Goal: Task Accomplishment & Management: Manage account settings

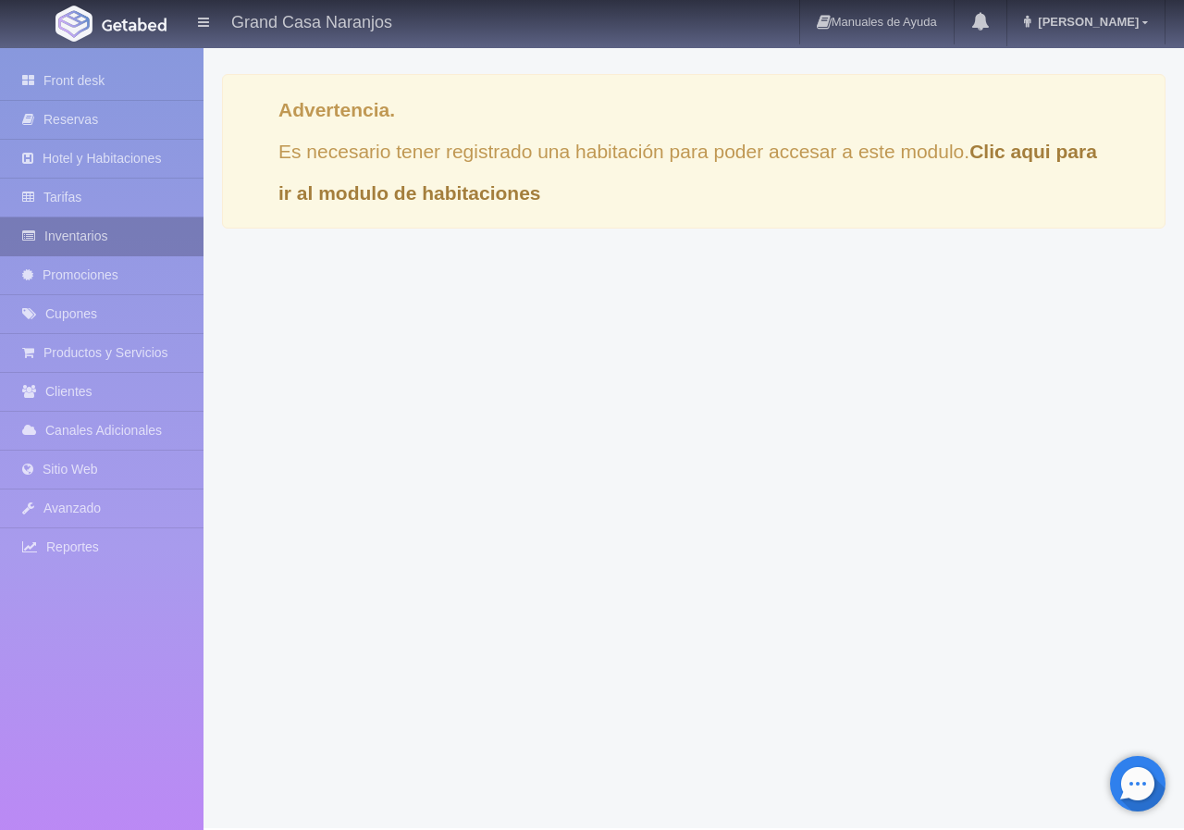
click at [74, 236] on link "Inventarios" at bounding box center [101, 236] width 203 height 38
click at [76, 237] on link "Inventarios" at bounding box center [101, 236] width 203 height 38
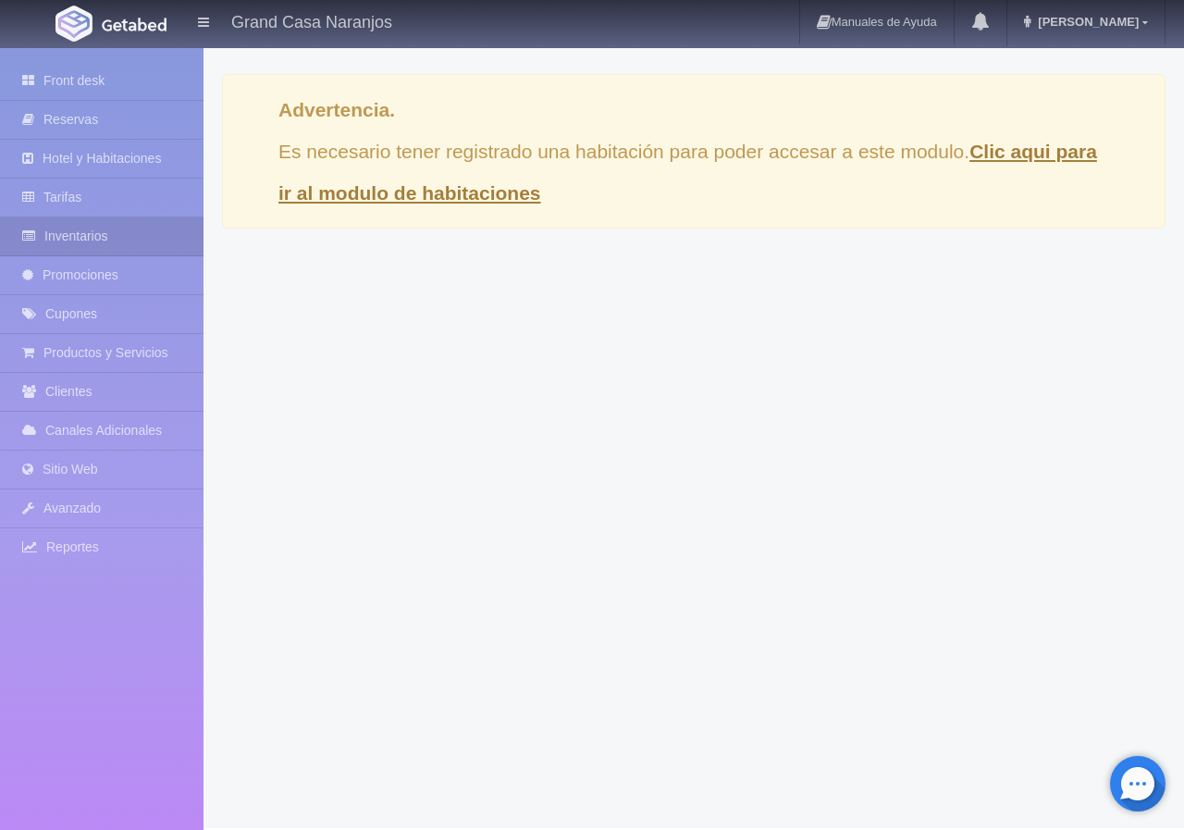
click at [367, 200] on link "Clic aqui para ir al modulo de habitaciones" at bounding box center [687, 172] width 818 height 63
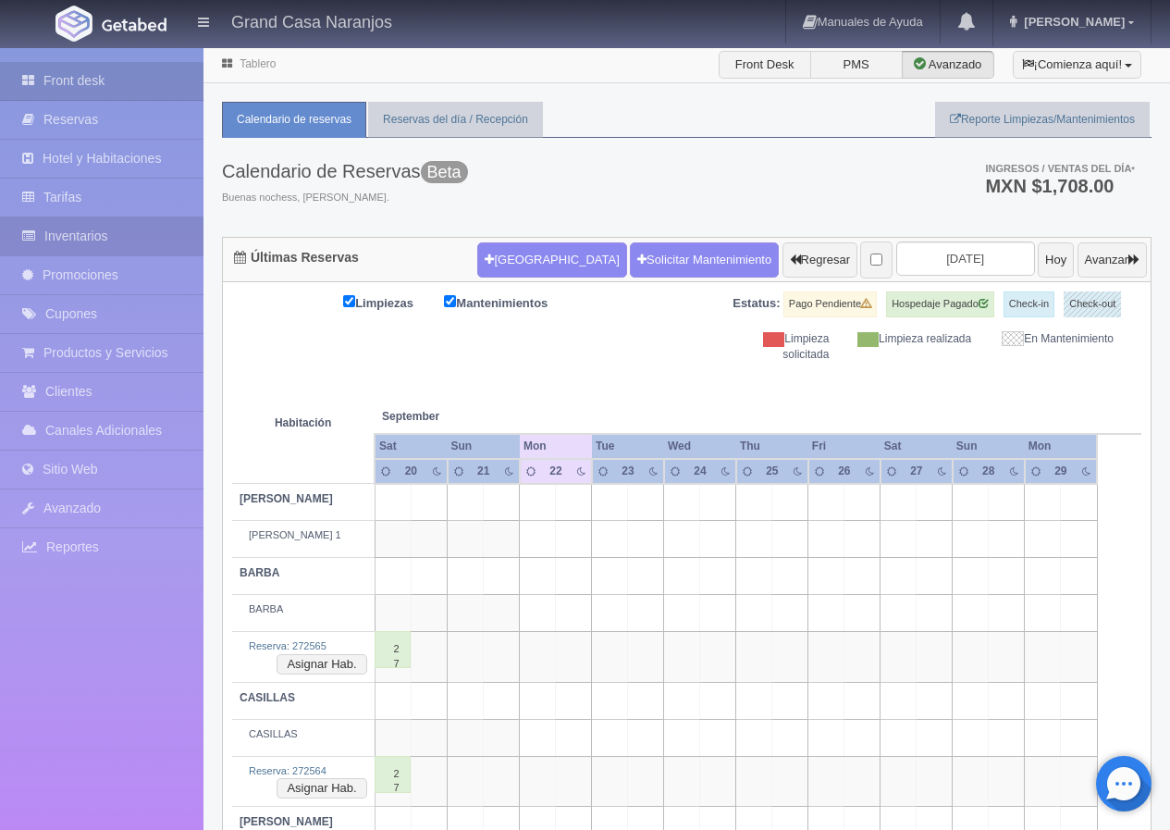
click at [126, 232] on link "Inventarios" at bounding box center [101, 236] width 203 height 38
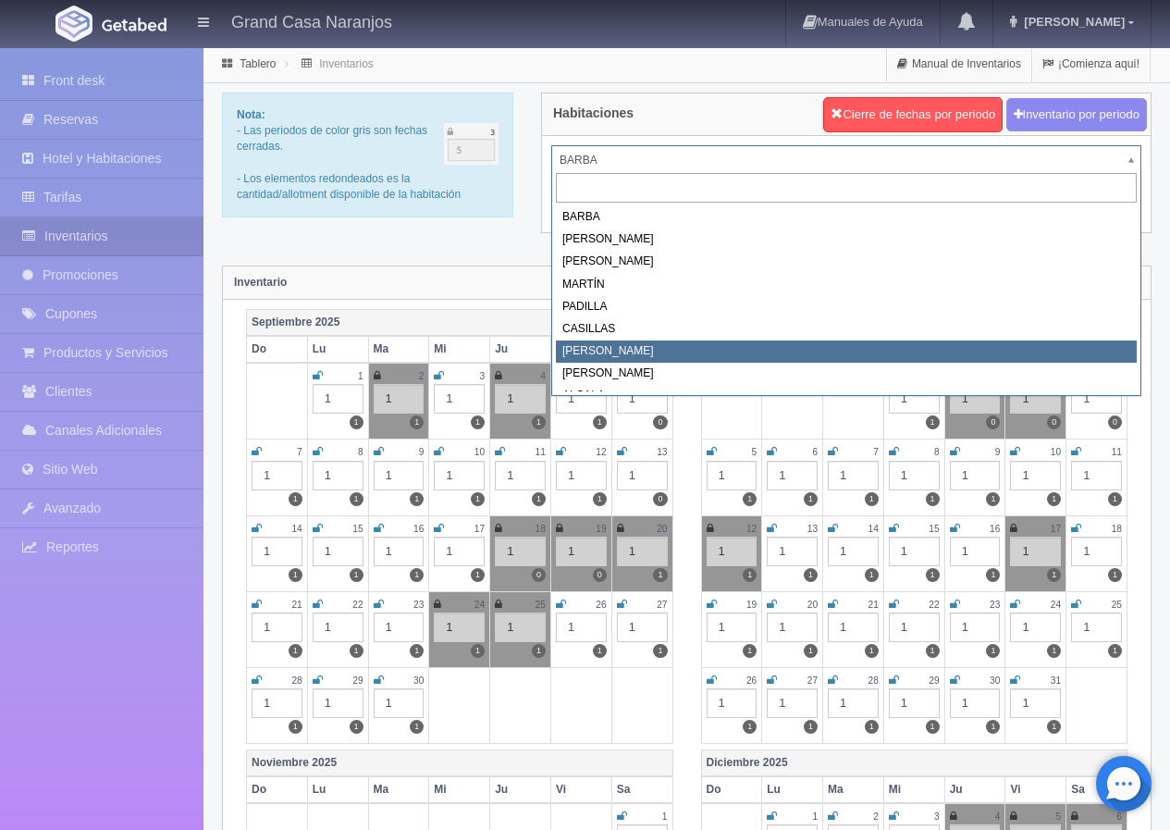
select select "2066"
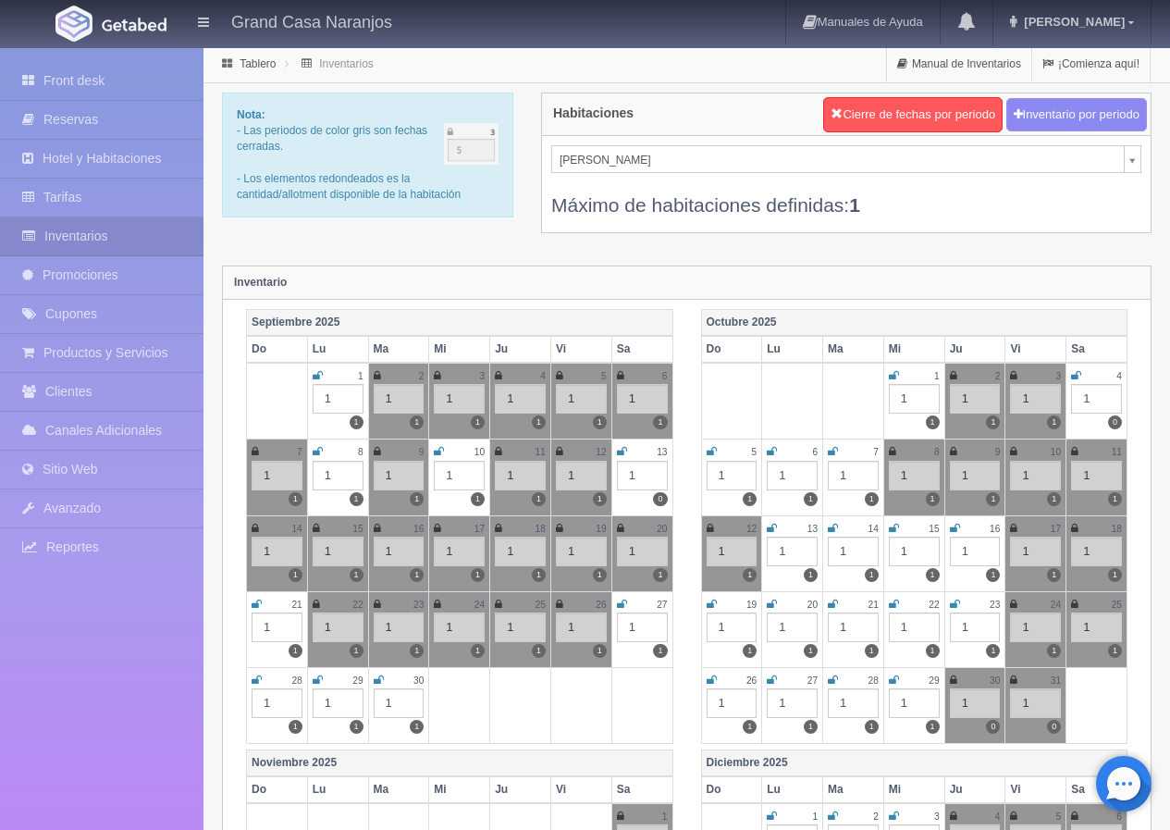
click at [375, 677] on icon at bounding box center [379, 679] width 10 height 11
click at [897, 373] on icon at bounding box center [894, 375] width 10 height 11
